Goal: Task Accomplishment & Management: Use online tool/utility

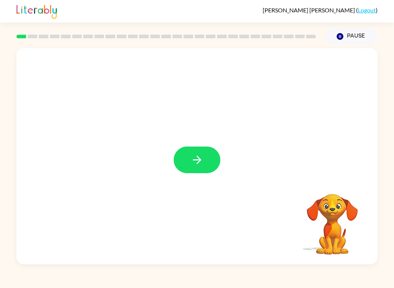
click at [178, 150] on button "button" at bounding box center [197, 160] width 47 height 27
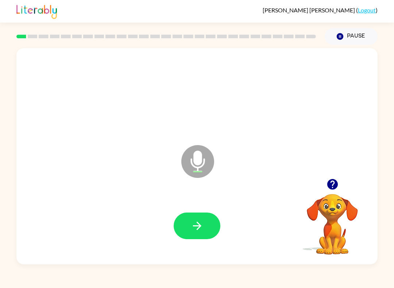
click at [195, 223] on icon "button" at bounding box center [197, 226] width 13 height 13
click at [198, 221] on icon "button" at bounding box center [197, 226] width 13 height 13
click at [196, 228] on icon "button" at bounding box center [197, 226] width 13 height 13
click at [202, 227] on icon "button" at bounding box center [197, 226] width 13 height 13
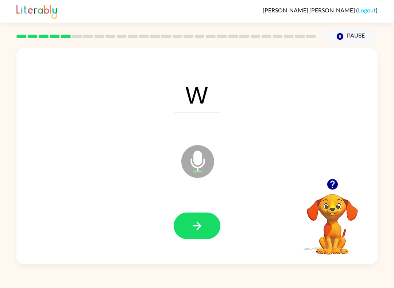
click at [198, 227] on icon "button" at bounding box center [197, 226] width 13 height 13
click at [208, 229] on button "button" at bounding box center [197, 226] width 47 height 27
click at [203, 229] on icon "button" at bounding box center [197, 226] width 13 height 13
click at [197, 234] on button "button" at bounding box center [197, 226] width 47 height 27
click at [198, 225] on icon "button" at bounding box center [197, 226] width 13 height 13
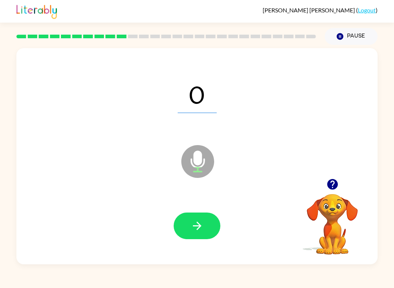
click at [201, 237] on button "button" at bounding box center [197, 226] width 47 height 27
click at [197, 226] on icon "button" at bounding box center [197, 226] width 8 height 8
click at [191, 230] on icon "button" at bounding box center [197, 226] width 13 height 13
click at [202, 221] on icon "button" at bounding box center [197, 226] width 13 height 13
click at [201, 232] on icon "button" at bounding box center [197, 226] width 13 height 13
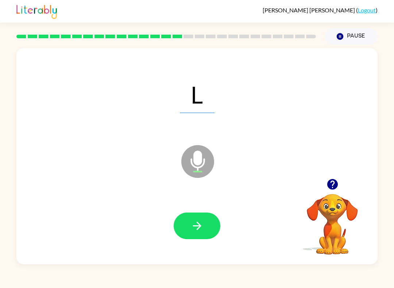
click at [197, 225] on icon "button" at bounding box center [197, 226] width 13 height 13
click at [203, 228] on icon "button" at bounding box center [197, 226] width 13 height 13
click at [194, 224] on icon "button" at bounding box center [197, 226] width 13 height 13
click at [183, 221] on button "button" at bounding box center [197, 226] width 47 height 27
click at [186, 219] on button "button" at bounding box center [197, 226] width 47 height 27
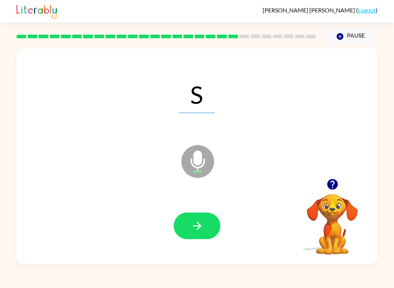
click at [174, 223] on button "button" at bounding box center [197, 226] width 47 height 27
click at [176, 284] on div "Arnulfo-Patricio Garza-Escamilla ( Logout ) Pause Pause X Microphone The Microp…" at bounding box center [197, 144] width 394 height 288
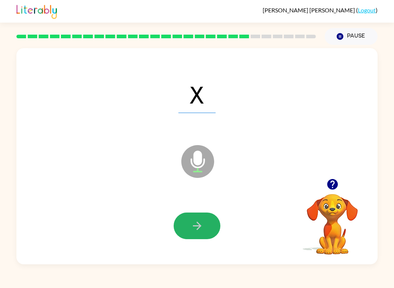
click at [180, 225] on button "button" at bounding box center [197, 226] width 47 height 27
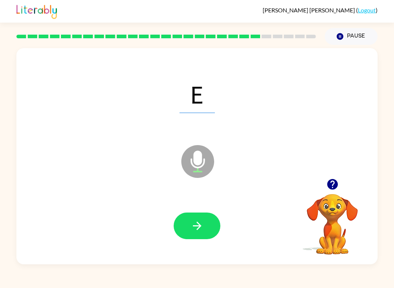
click at [206, 214] on button "button" at bounding box center [197, 226] width 47 height 27
click at [187, 227] on button "button" at bounding box center [197, 226] width 47 height 27
click at [187, 207] on div at bounding box center [197, 226] width 346 height 62
click at [201, 238] on button "button" at bounding box center [197, 226] width 47 height 27
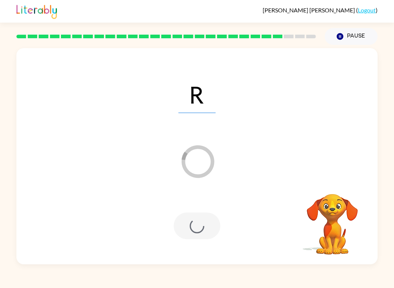
click at [193, 228] on div at bounding box center [197, 226] width 47 height 27
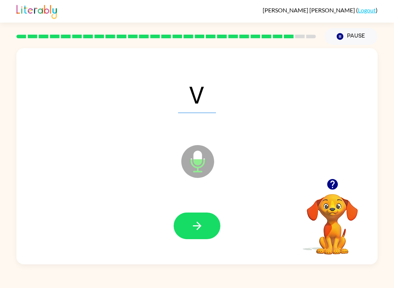
click at [195, 230] on icon "button" at bounding box center [197, 226] width 13 height 13
click at [196, 238] on button "button" at bounding box center [197, 226] width 47 height 27
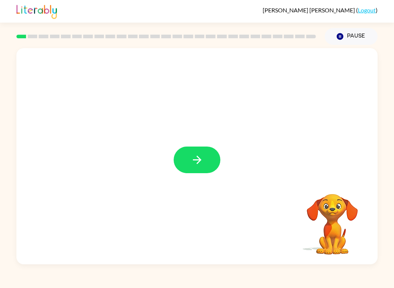
click at [193, 156] on icon "button" at bounding box center [197, 160] width 13 height 13
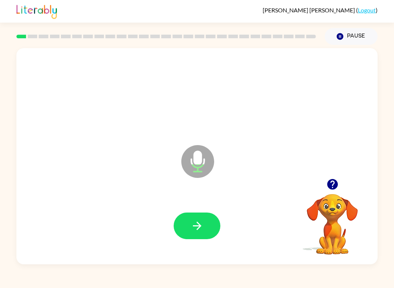
click at [198, 221] on icon "button" at bounding box center [197, 226] width 13 height 13
click at [198, 249] on div at bounding box center [197, 226] width 346 height 62
click at [193, 218] on button "button" at bounding box center [197, 226] width 47 height 27
click at [190, 218] on button "button" at bounding box center [197, 226] width 47 height 27
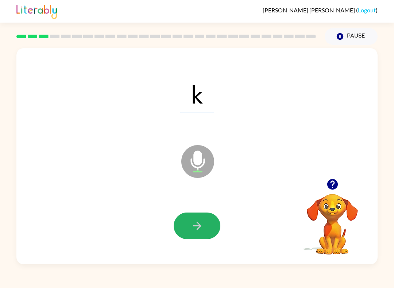
click at [196, 216] on button "button" at bounding box center [197, 226] width 47 height 27
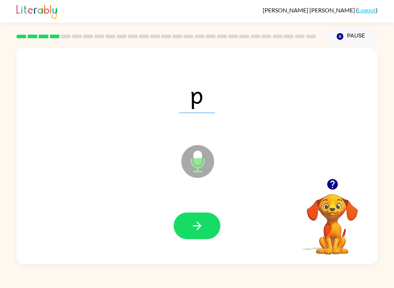
click at [195, 232] on icon "button" at bounding box center [197, 226] width 13 height 13
click at [197, 239] on button "button" at bounding box center [197, 226] width 47 height 27
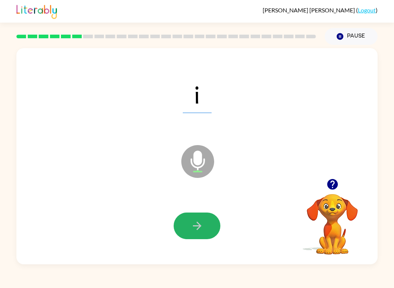
click at [190, 225] on button "button" at bounding box center [197, 226] width 47 height 27
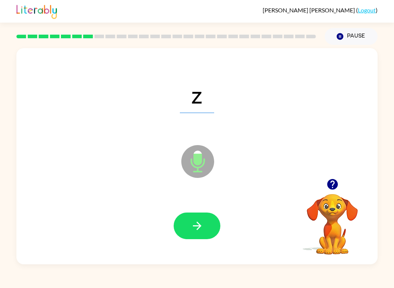
click at [191, 220] on button "button" at bounding box center [197, 226] width 47 height 27
click at [187, 225] on button "button" at bounding box center [197, 226] width 47 height 27
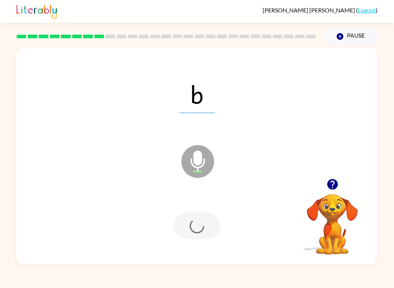
click at [187, 225] on div at bounding box center [197, 226] width 47 height 27
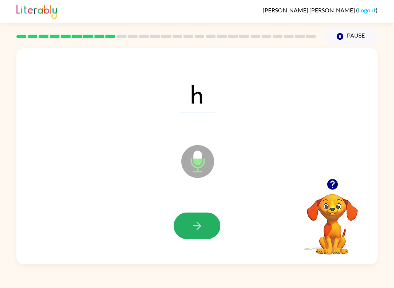
click at [199, 216] on button "button" at bounding box center [197, 226] width 47 height 27
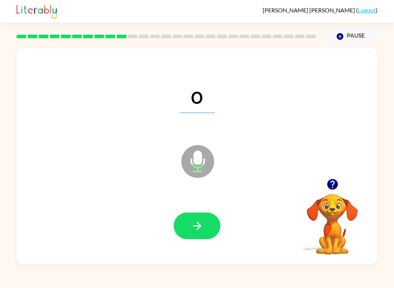
click at [183, 237] on button "button" at bounding box center [197, 226] width 47 height 27
click at [198, 249] on div at bounding box center [197, 226] width 346 height 62
click at [200, 222] on icon "button" at bounding box center [197, 226] width 13 height 13
click at [207, 228] on button "button" at bounding box center [197, 226] width 47 height 27
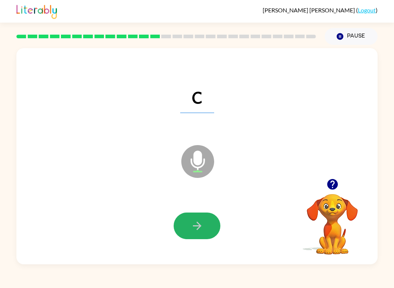
click at [184, 220] on button "button" at bounding box center [197, 226] width 47 height 27
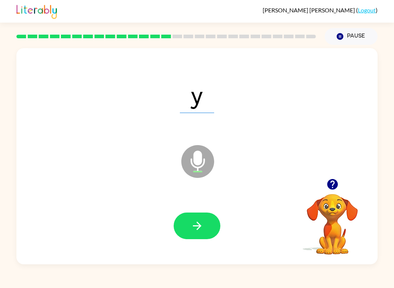
click at [200, 224] on icon "button" at bounding box center [197, 226] width 13 height 13
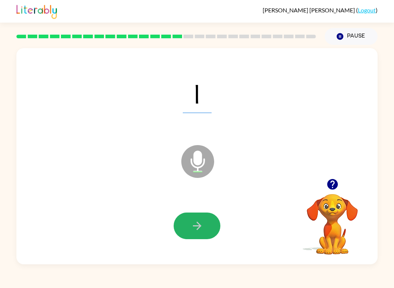
click at [201, 221] on icon "button" at bounding box center [197, 226] width 13 height 13
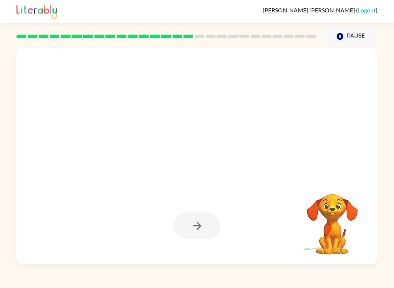
click at [191, 233] on div at bounding box center [197, 226] width 47 height 27
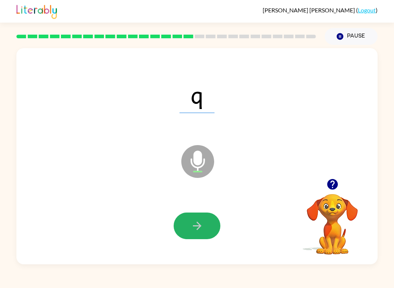
click at [216, 234] on button "button" at bounding box center [197, 226] width 47 height 27
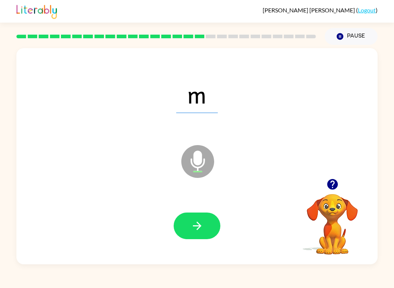
click at [214, 228] on button "button" at bounding box center [197, 226] width 47 height 27
click at [206, 226] on button "button" at bounding box center [197, 226] width 47 height 27
click at [189, 224] on button "button" at bounding box center [197, 226] width 47 height 27
click at [187, 220] on button "button" at bounding box center [197, 226] width 47 height 27
click at [203, 218] on button "button" at bounding box center [197, 226] width 47 height 27
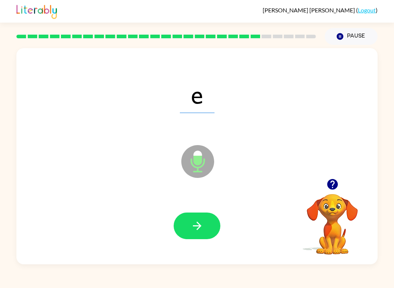
click at [191, 229] on icon "button" at bounding box center [197, 226] width 13 height 13
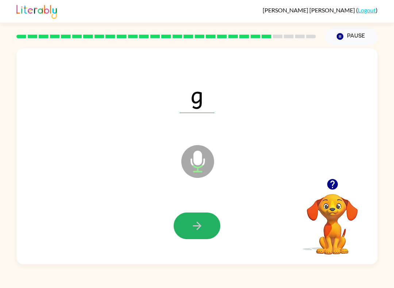
click at [199, 231] on icon "button" at bounding box center [197, 226] width 13 height 13
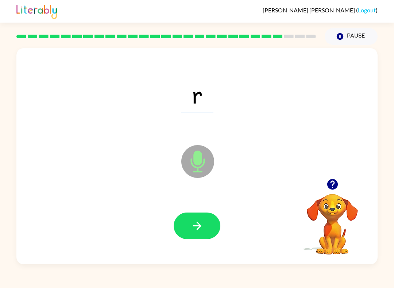
click at [218, 224] on button "button" at bounding box center [197, 226] width 47 height 27
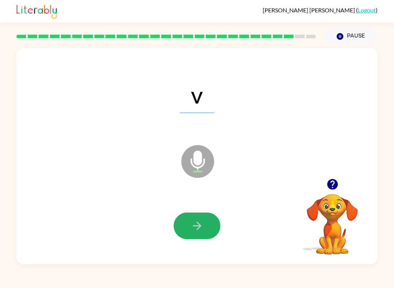
click at [206, 229] on button "button" at bounding box center [197, 226] width 47 height 27
click at [208, 234] on button "button" at bounding box center [197, 226] width 47 height 27
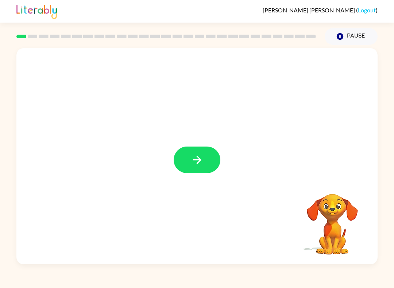
click at [211, 179] on div at bounding box center [196, 156] width 361 height 216
click at [199, 164] on icon "button" at bounding box center [197, 160] width 13 height 13
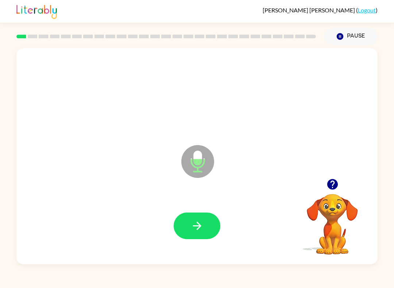
click at [209, 229] on button "button" at bounding box center [197, 226] width 47 height 27
click at [191, 234] on button "button" at bounding box center [197, 226] width 47 height 27
click at [193, 226] on icon "button" at bounding box center [197, 226] width 8 height 8
click at [162, 220] on div at bounding box center [197, 226] width 346 height 62
click at [177, 221] on button "button" at bounding box center [197, 226] width 47 height 27
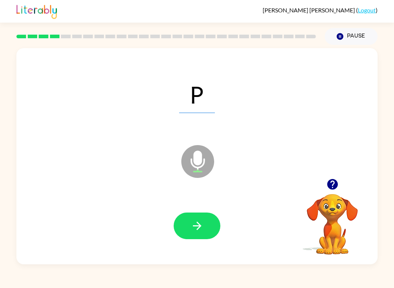
click at [203, 219] on button "button" at bounding box center [197, 226] width 47 height 27
click at [218, 219] on button "button" at bounding box center [197, 226] width 47 height 27
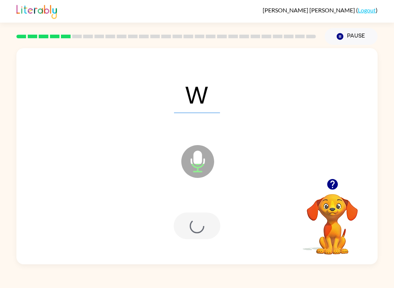
click at [218, 219] on div at bounding box center [197, 226] width 47 height 27
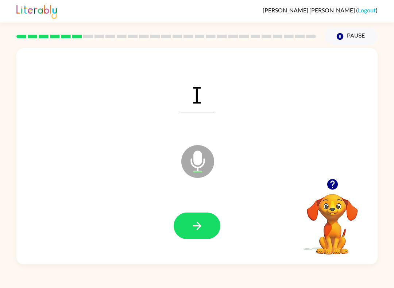
click at [176, 240] on div at bounding box center [197, 226] width 346 height 62
click at [187, 230] on button "button" at bounding box center [197, 226] width 47 height 27
click at [203, 230] on icon "button" at bounding box center [197, 226] width 13 height 13
click at [202, 227] on icon "button" at bounding box center [197, 226] width 13 height 13
click at [200, 226] on icon "button" at bounding box center [197, 226] width 8 height 8
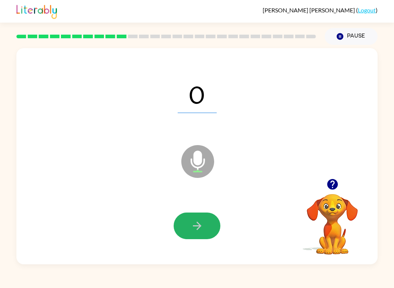
click at [195, 222] on icon "button" at bounding box center [197, 226] width 13 height 13
click at [194, 224] on icon "button" at bounding box center [197, 226] width 13 height 13
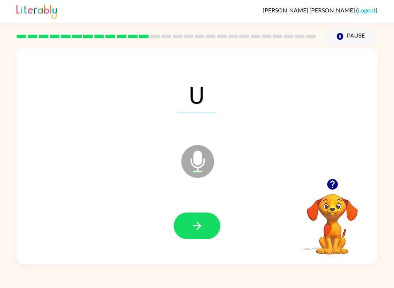
click at [195, 230] on icon "button" at bounding box center [197, 226] width 13 height 13
click at [191, 228] on icon "button" at bounding box center [197, 226] width 13 height 13
click at [193, 221] on icon "button" at bounding box center [197, 226] width 13 height 13
click at [183, 222] on button "button" at bounding box center [197, 226] width 47 height 27
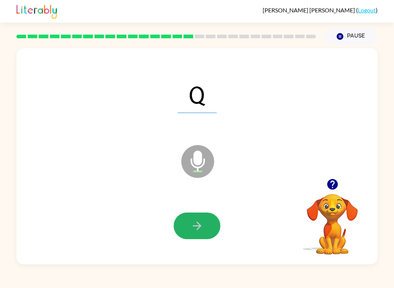
click at [202, 228] on icon "button" at bounding box center [197, 226] width 13 height 13
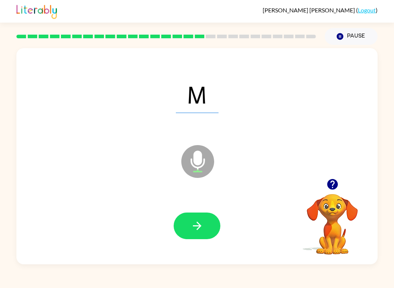
click at [213, 228] on button "button" at bounding box center [197, 226] width 47 height 27
click at [199, 224] on icon "button" at bounding box center [197, 226] width 13 height 13
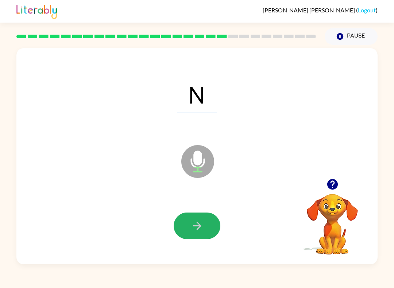
click at [215, 226] on button "button" at bounding box center [197, 226] width 47 height 27
click at [207, 229] on button "button" at bounding box center [197, 226] width 47 height 27
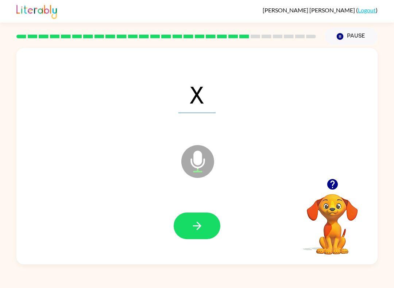
click at [211, 222] on button "button" at bounding box center [197, 226] width 47 height 27
click at [206, 231] on button "button" at bounding box center [197, 226] width 47 height 27
click at [190, 226] on button "button" at bounding box center [197, 226] width 47 height 27
click at [189, 218] on button "button" at bounding box center [197, 226] width 47 height 27
click at [202, 224] on icon "button" at bounding box center [197, 226] width 13 height 13
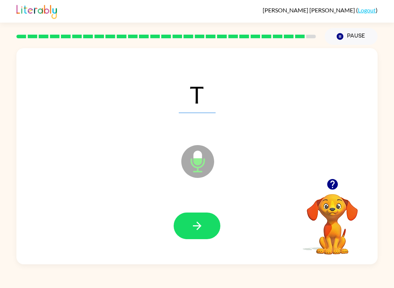
click at [201, 222] on icon "button" at bounding box center [197, 226] width 13 height 13
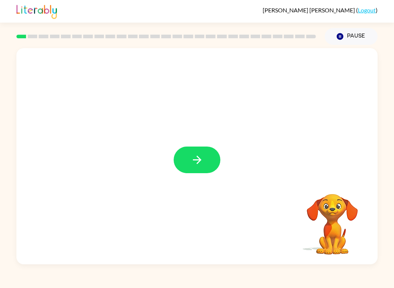
click at [185, 162] on button "button" at bounding box center [197, 160] width 47 height 27
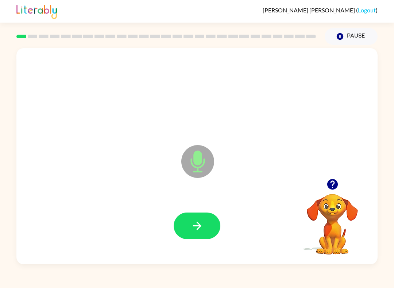
click at [197, 223] on icon "button" at bounding box center [197, 226] width 13 height 13
click at [203, 226] on icon "button" at bounding box center [197, 226] width 13 height 13
click at [203, 225] on button "button" at bounding box center [197, 226] width 47 height 27
click at [193, 228] on icon "button" at bounding box center [197, 226] width 13 height 13
click at [185, 230] on button "button" at bounding box center [197, 226] width 47 height 27
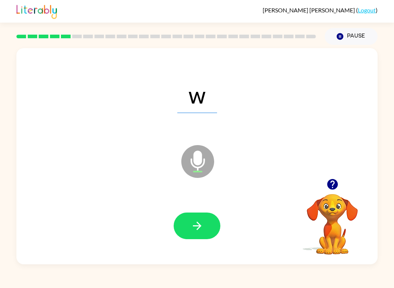
click at [199, 226] on icon "button" at bounding box center [197, 226] width 8 height 8
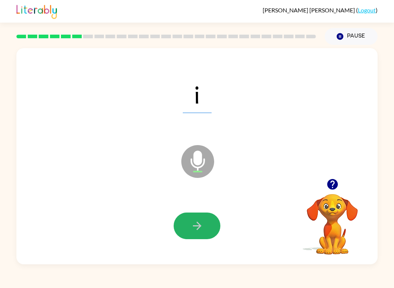
click at [203, 226] on icon "button" at bounding box center [197, 226] width 13 height 13
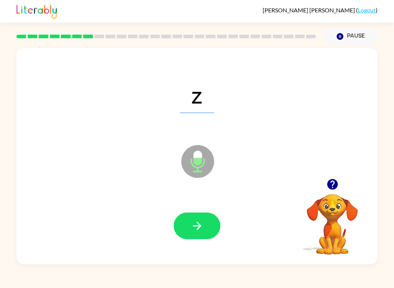
click at [192, 228] on icon "button" at bounding box center [197, 226] width 13 height 13
click at [201, 227] on icon "button" at bounding box center [197, 226] width 13 height 13
click at [191, 221] on icon "button" at bounding box center [197, 226] width 13 height 13
click at [191, 233] on button "button" at bounding box center [197, 226] width 47 height 27
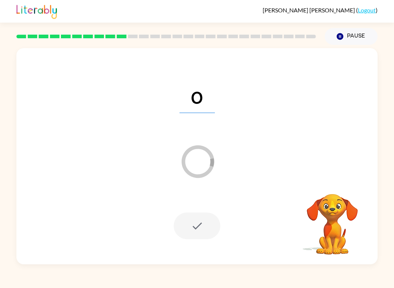
click at [357, 31] on button "Pause Pause" at bounding box center [351, 36] width 53 height 17
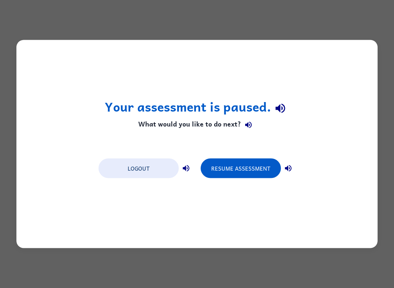
click at [229, 170] on button "Resume Assessment" at bounding box center [241, 169] width 80 height 20
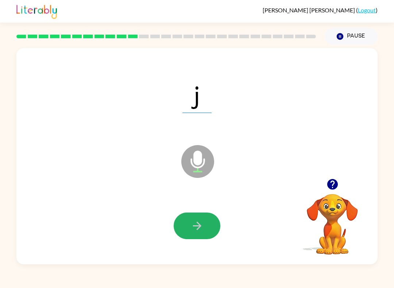
click at [200, 218] on button "button" at bounding box center [197, 226] width 47 height 27
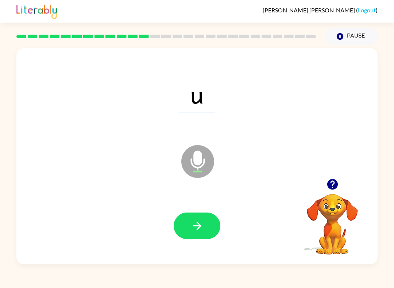
click at [185, 229] on button "button" at bounding box center [197, 226] width 47 height 27
click at [184, 229] on div at bounding box center [197, 226] width 47 height 27
click at [187, 227] on button "button" at bounding box center [197, 226] width 47 height 27
click at [202, 231] on icon "button" at bounding box center [197, 226] width 13 height 13
click at [199, 245] on div at bounding box center [197, 226] width 346 height 62
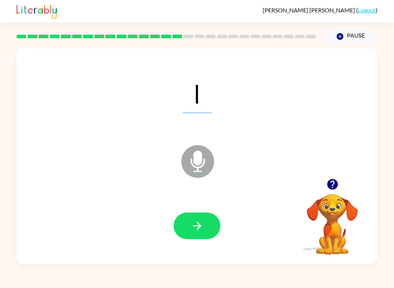
click at [198, 244] on div at bounding box center [197, 226] width 346 height 62
click at [187, 221] on button "button" at bounding box center [197, 226] width 47 height 27
click at [186, 234] on button "button" at bounding box center [197, 226] width 47 height 27
click at [191, 226] on icon "button" at bounding box center [197, 226] width 13 height 13
click at [185, 231] on button "button" at bounding box center [197, 226] width 47 height 27
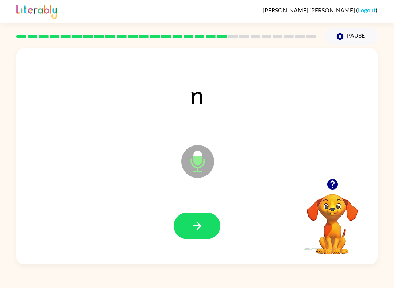
click at [190, 231] on button "button" at bounding box center [197, 226] width 47 height 27
click at [191, 228] on icon "button" at bounding box center [197, 226] width 13 height 13
click at [197, 235] on button "button" at bounding box center [197, 226] width 47 height 27
click at [199, 224] on icon "button" at bounding box center [197, 226] width 13 height 13
click at [197, 225] on icon "button" at bounding box center [197, 226] width 13 height 13
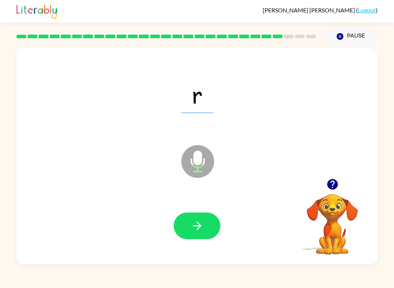
click at [183, 225] on button "button" at bounding box center [197, 226] width 47 height 27
click at [181, 237] on button "button" at bounding box center [197, 226] width 47 height 27
click at [184, 231] on button "button" at bounding box center [197, 226] width 47 height 27
